Goal: Navigation & Orientation: Go to known website

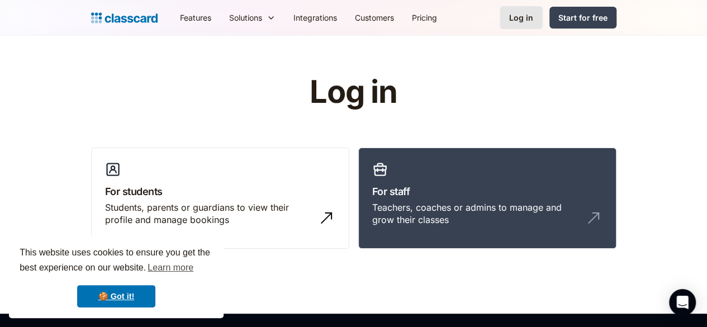
click at [533, 16] on div "Log in" at bounding box center [521, 18] width 24 height 12
click at [156, 201] on div "Students, parents or guardians to view their profile and manage bookings" at bounding box center [209, 213] width 208 height 25
